Goal: Navigation & Orientation: Find specific page/section

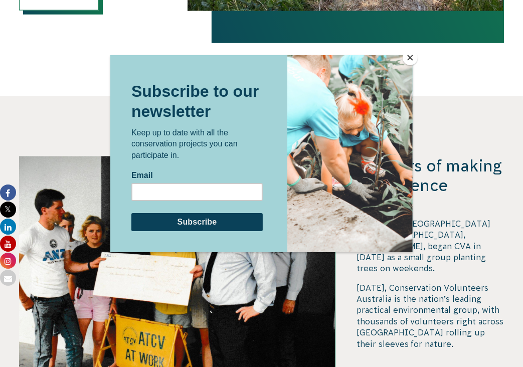
scroll to position [923, 0]
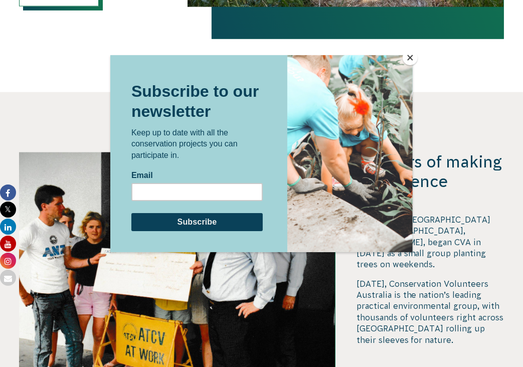
click at [408, 58] on button "Close" at bounding box center [410, 57] width 15 height 15
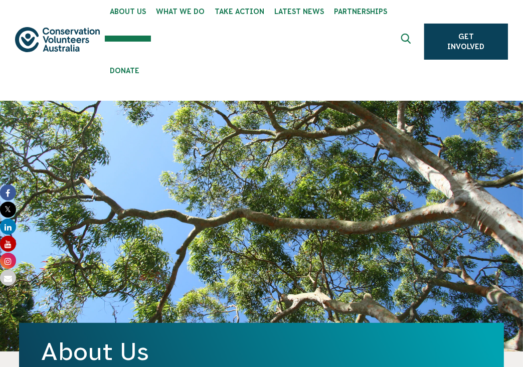
scroll to position [0, 0]
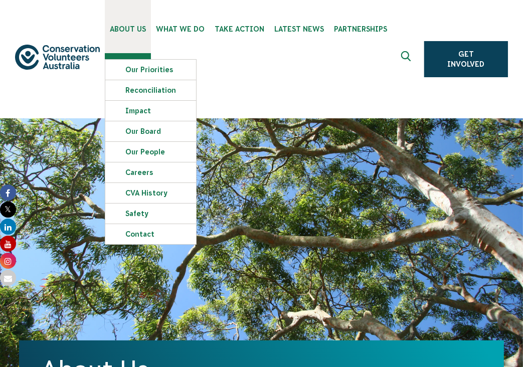
click at [128, 35] on link "About Us" at bounding box center [128, 26] width 46 height 53
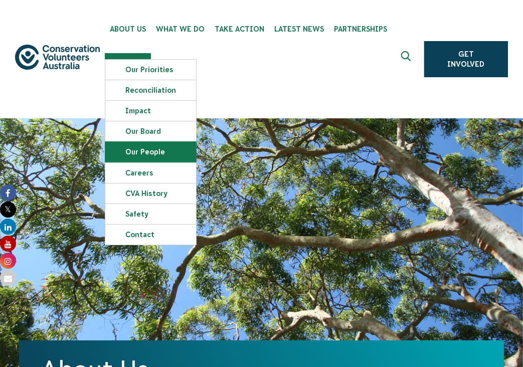
click at [143, 146] on link "Our People" at bounding box center [150, 152] width 91 height 20
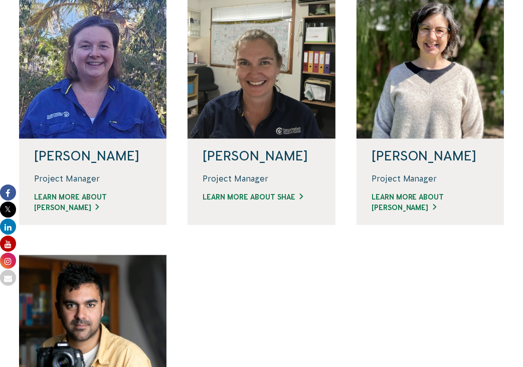
scroll to position [763, 0]
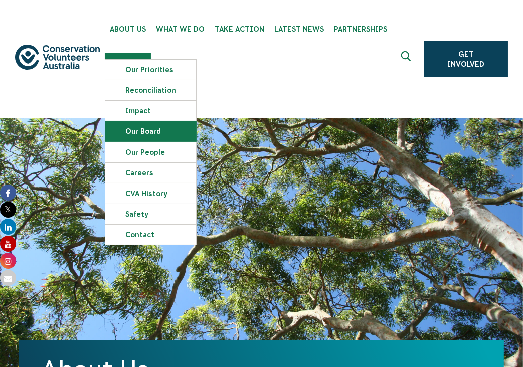
click at [136, 130] on link "Our Board" at bounding box center [150, 131] width 91 height 20
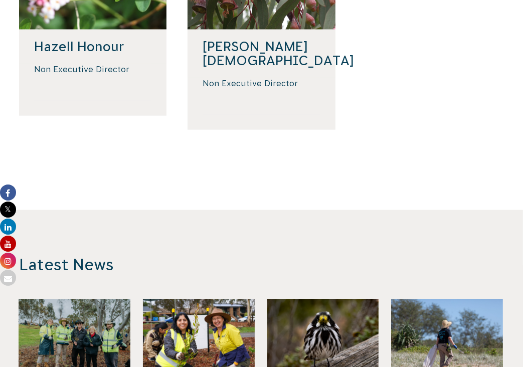
scroll to position [794, 0]
